Goal: Task Accomplishment & Management: Use online tool/utility

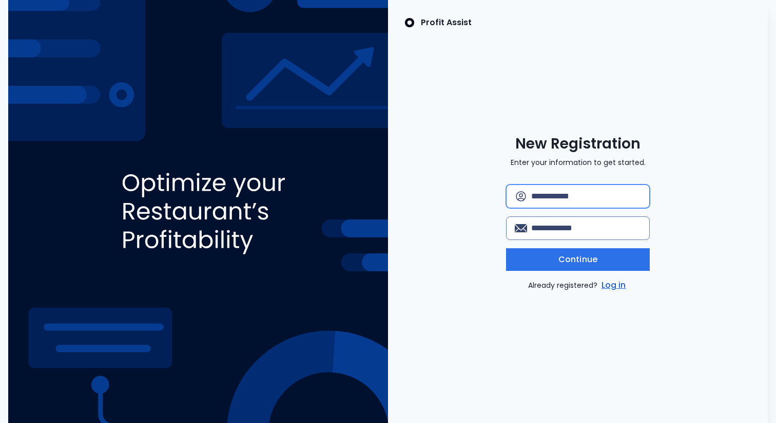
click at [582, 199] on input "text" at bounding box center [586, 196] width 110 height 23
type input "**********"
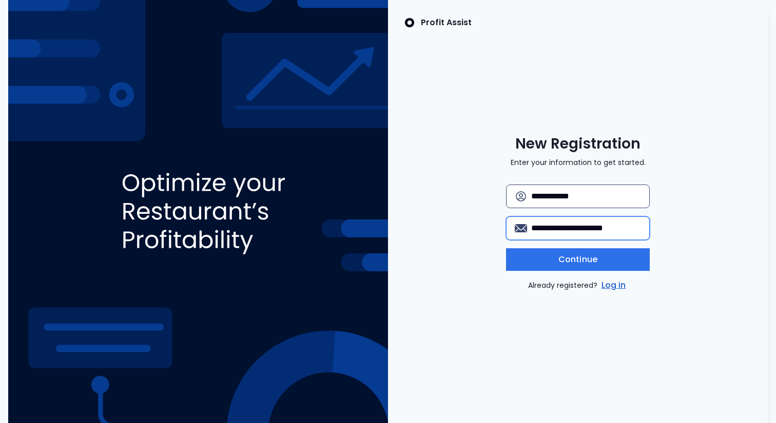
type input "**********"
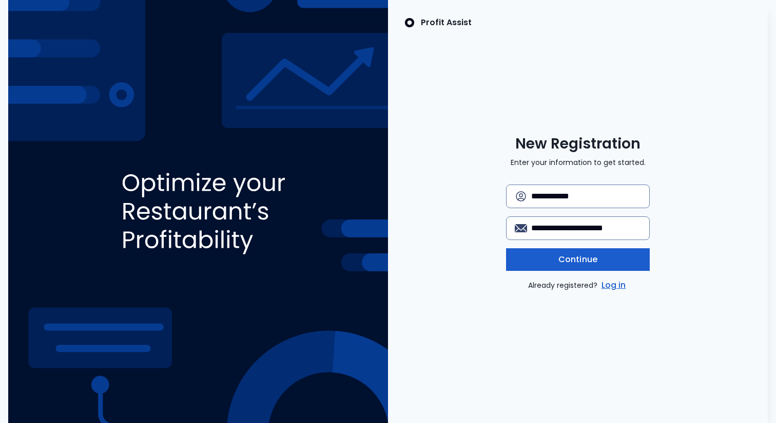
click at [589, 252] on button "Continue" at bounding box center [578, 259] width 144 height 23
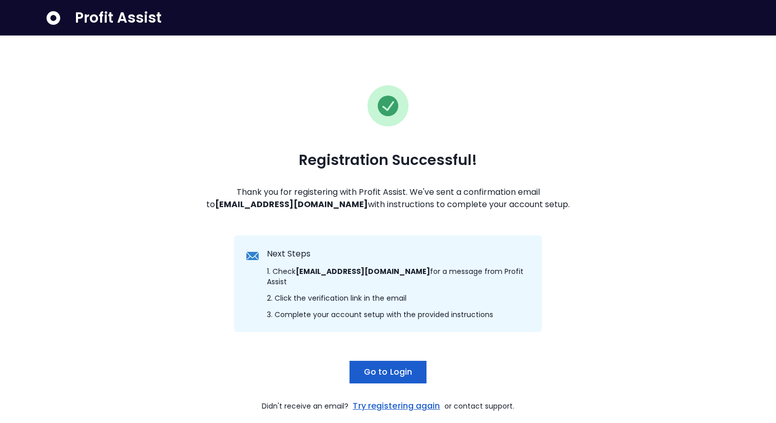
click at [415, 360] on button "Go to Login" at bounding box center [388, 371] width 77 height 23
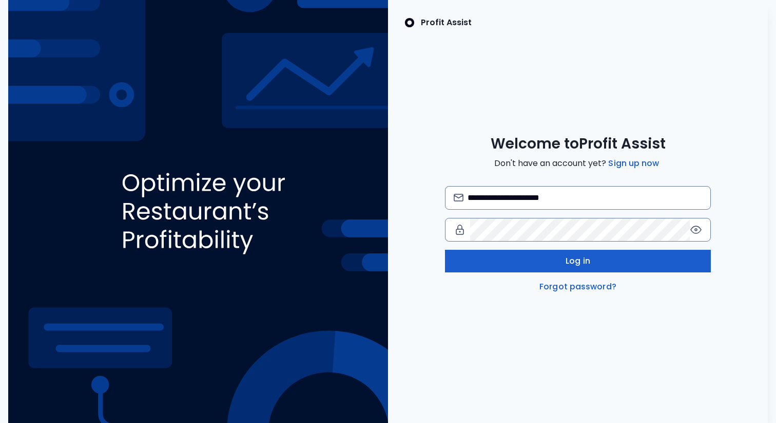
click at [549, 253] on button "Log in" at bounding box center [578, 261] width 266 height 23
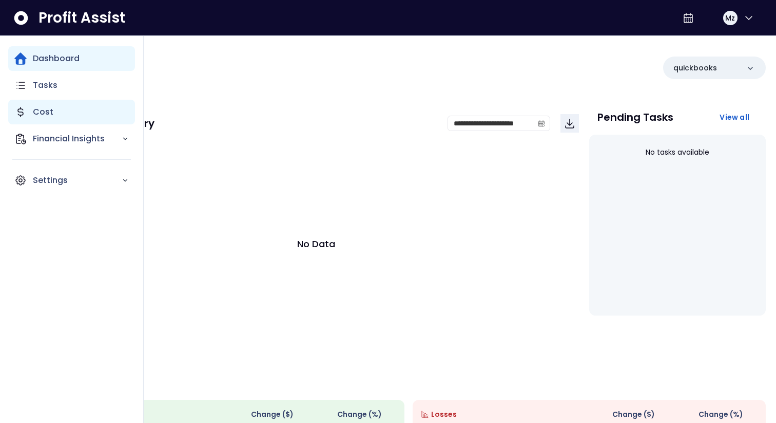
click at [45, 115] on p "Cost" at bounding box center [43, 112] width 21 height 12
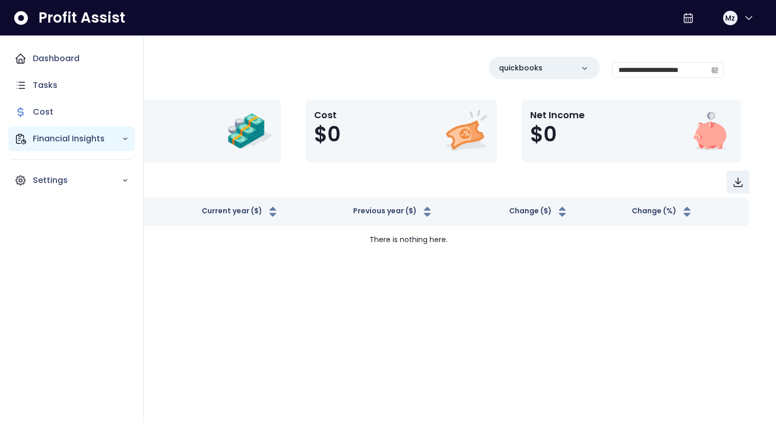
click at [41, 138] on p "Financial Insights" at bounding box center [77, 138] width 89 height 12
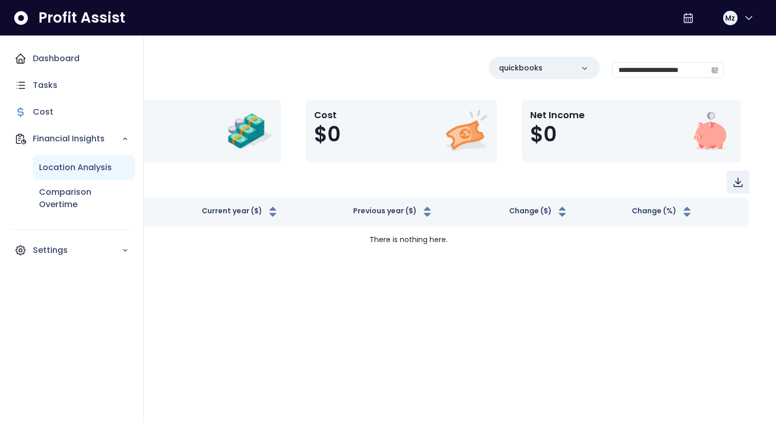
click at [56, 177] on div "Location Analysis" at bounding box center [84, 167] width 102 height 25
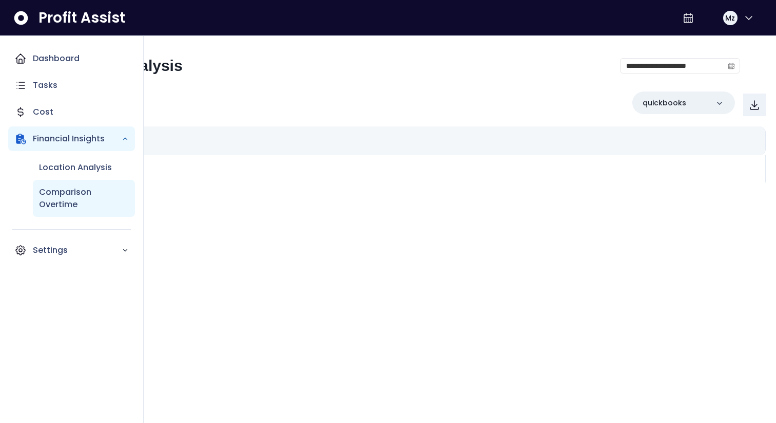
click at [59, 183] on div "Comparison Overtime" at bounding box center [84, 198] width 102 height 37
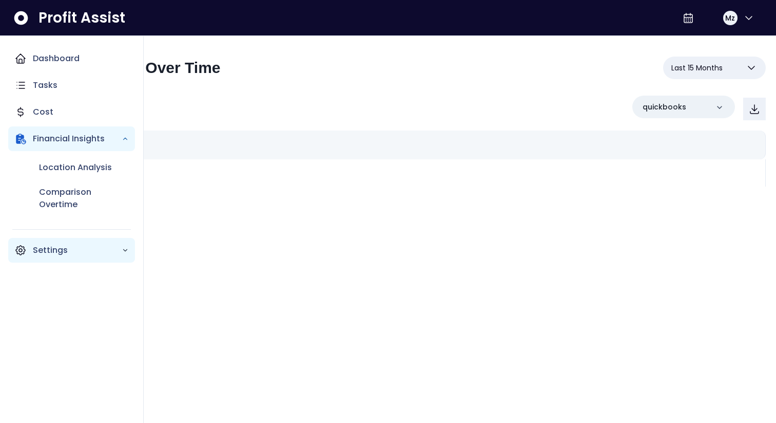
click at [47, 239] on div "Settings" at bounding box center [71, 250] width 127 height 25
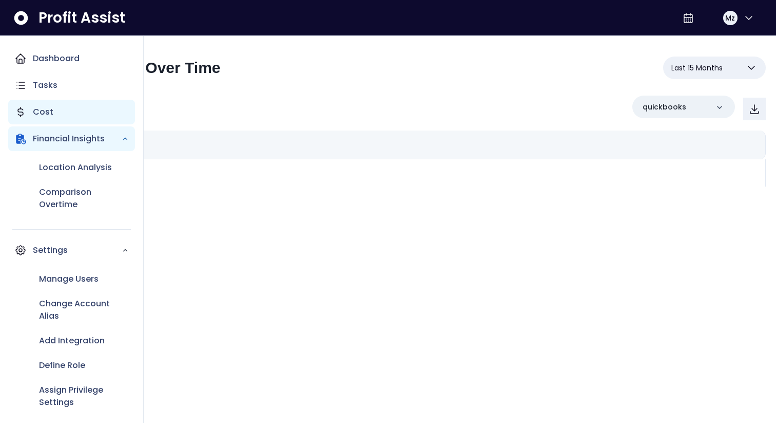
click at [89, 104] on div "Cost" at bounding box center [71, 112] width 127 height 25
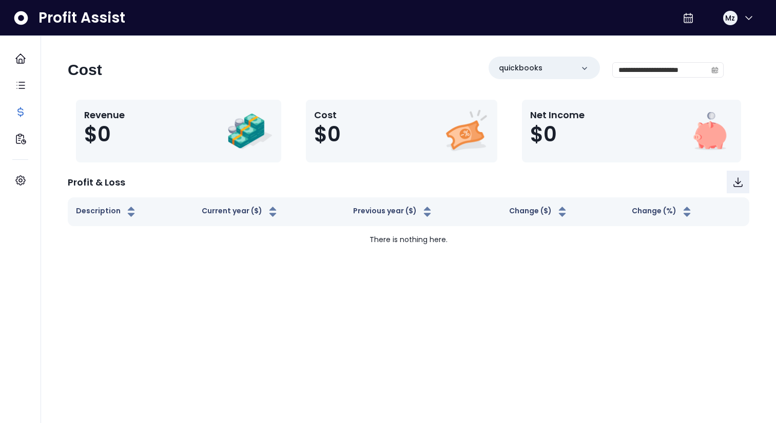
click at [239, 135] on img at bounding box center [250, 131] width 46 height 46
click at [538, 71] on p "quickbooks" at bounding box center [521, 68] width 44 height 11
click at [437, 250] on td "There is nothing here." at bounding box center [409, 239] width 682 height 27
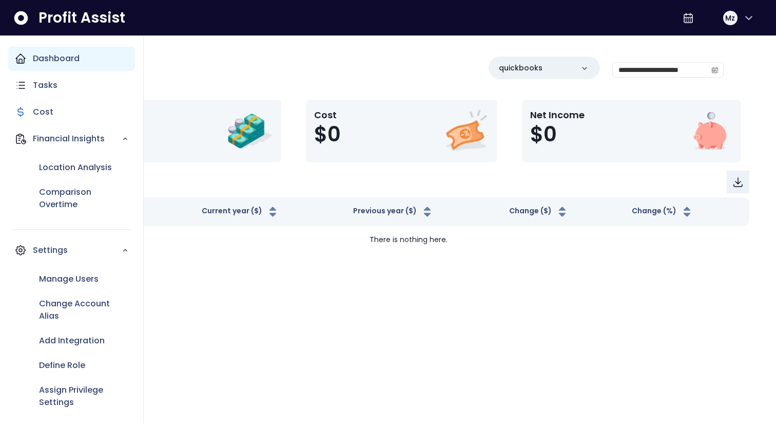
click at [55, 61] on p "Dashboard" at bounding box center [56, 58] width 47 height 12
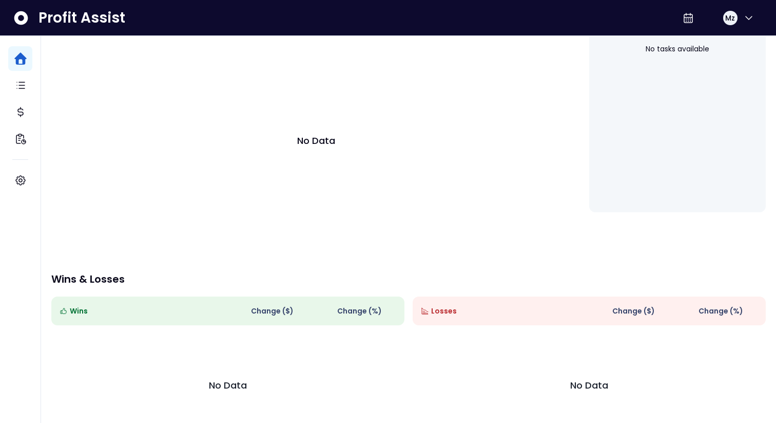
scroll to position [135, 0]
